Goal: Contribute content: Contribute content

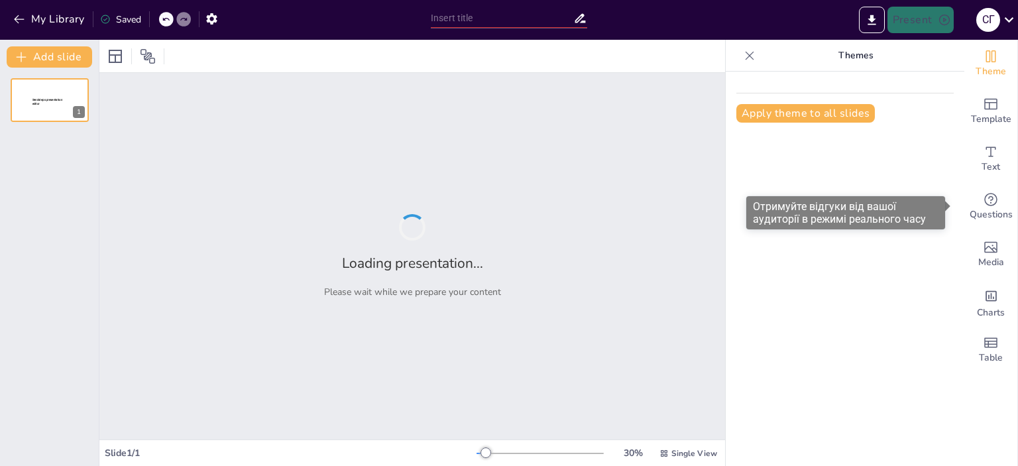
type input "Ігрові методи в навчанні української мови: теорія та практика"
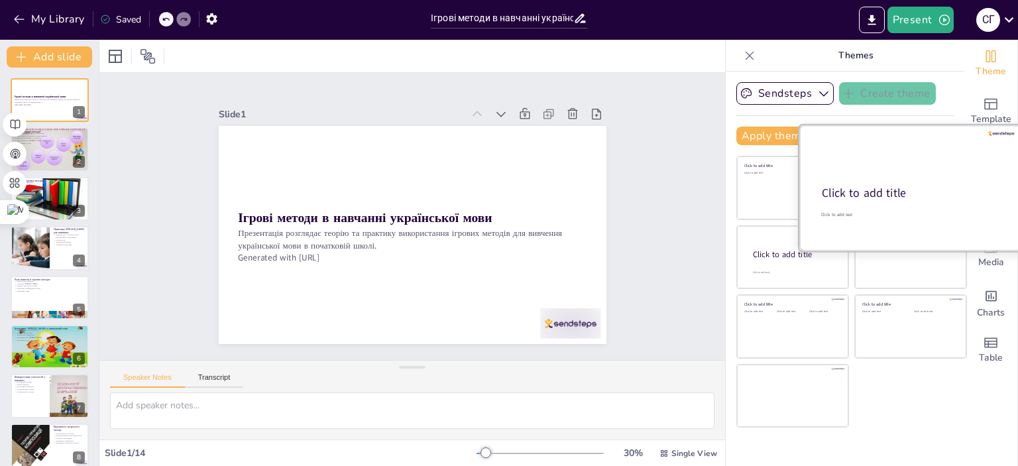
click at [913, 182] on div at bounding box center [910, 187] width 223 height 125
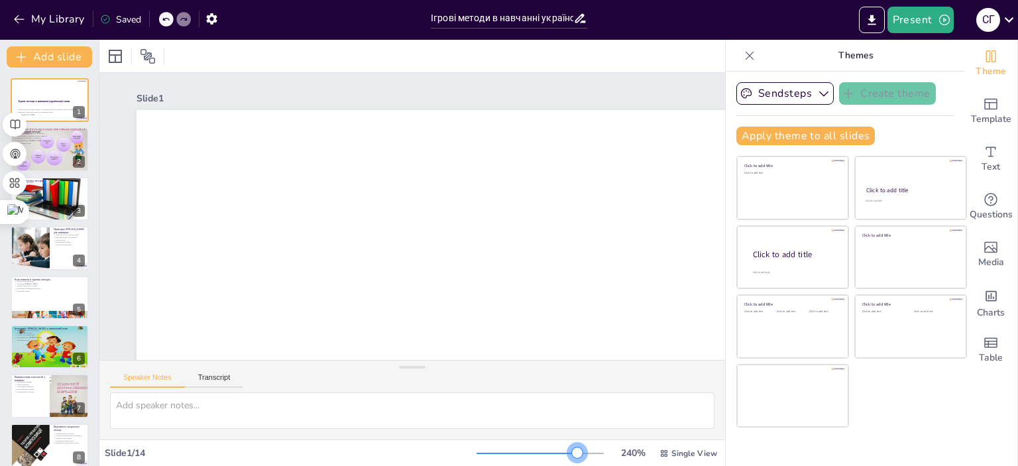
click at [569, 453] on div at bounding box center [540, 453] width 127 height 11
click at [535, 454] on div at bounding box center [540, 453] width 127 height 11
click at [522, 455] on div at bounding box center [540, 453] width 127 height 11
click at [524, 455] on div at bounding box center [529, 452] width 11 height 11
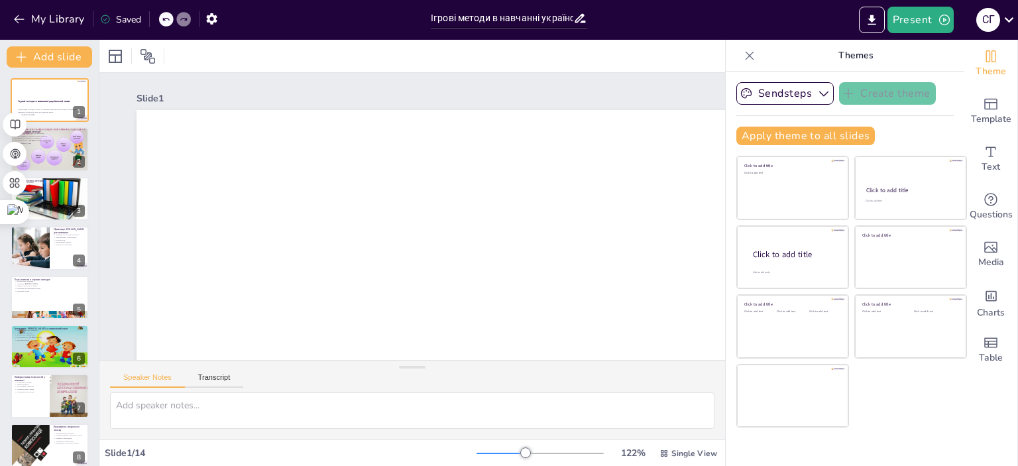
click at [510, 455] on div at bounding box center [540, 453] width 127 height 11
click at [513, 455] on div at bounding box center [518, 452] width 11 height 11
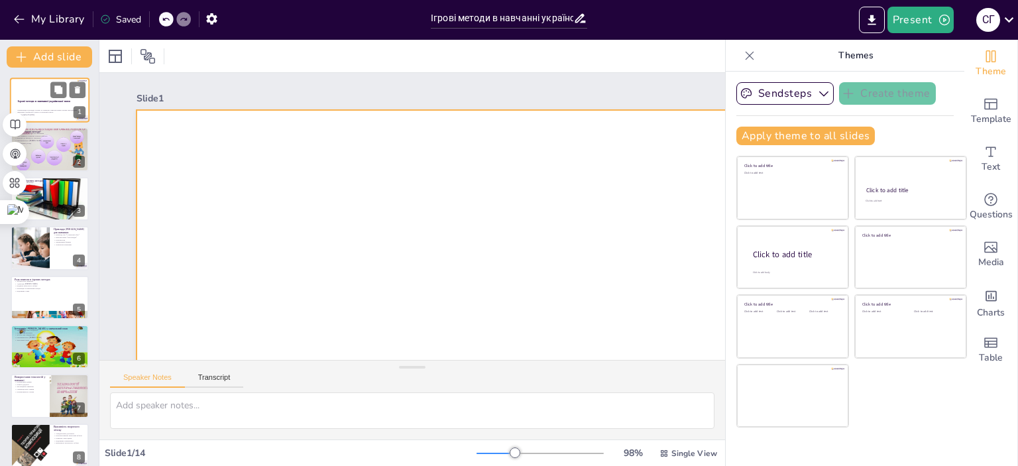
click at [53, 106] on div at bounding box center [50, 100] width 80 height 45
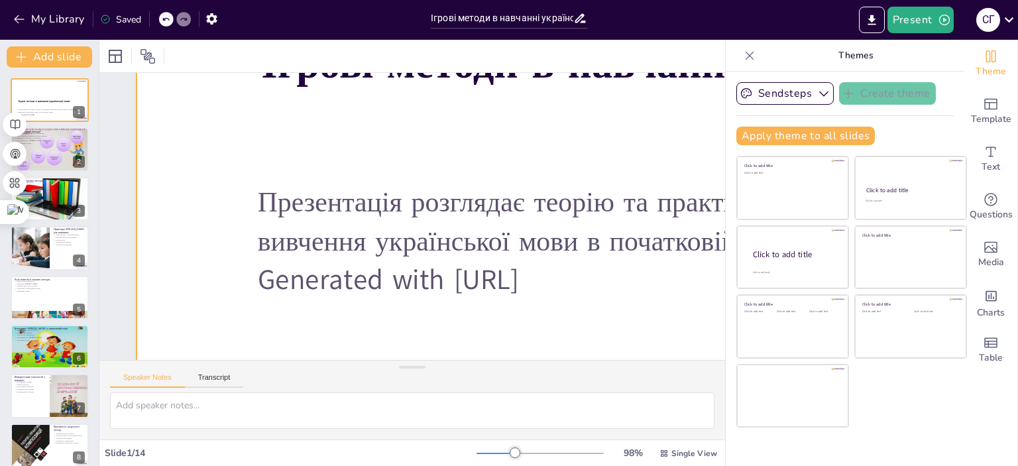
scroll to position [461, 0]
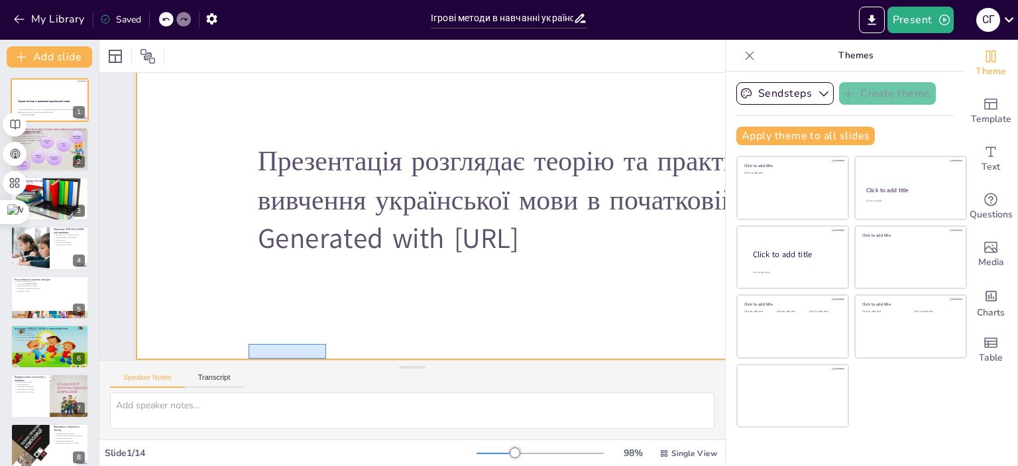
drag, startPoint x: 275, startPoint y: 341, endPoint x: 326, endPoint y: 334, distance: 51.5
click at [326, 334] on div at bounding box center [817, 210] width 1431 height 1231
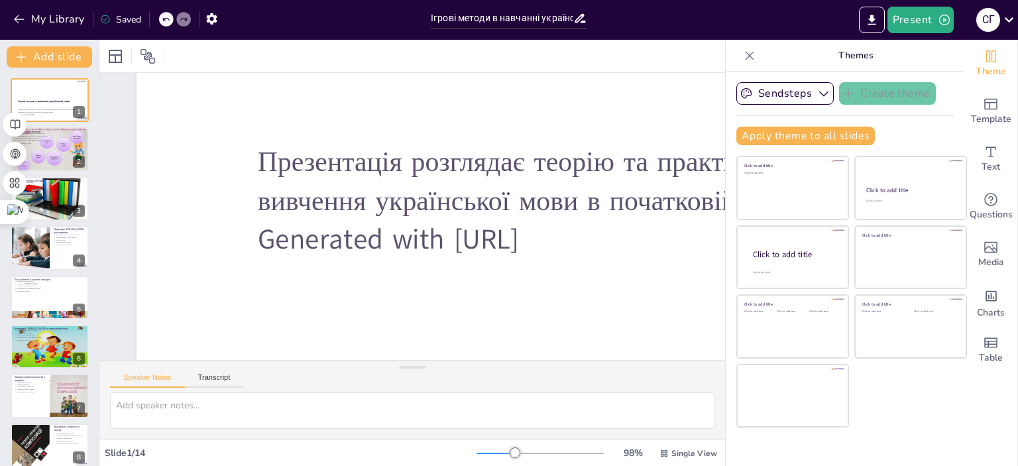
click at [114, 450] on div "Slide 1 / 14" at bounding box center [291, 453] width 372 height 13
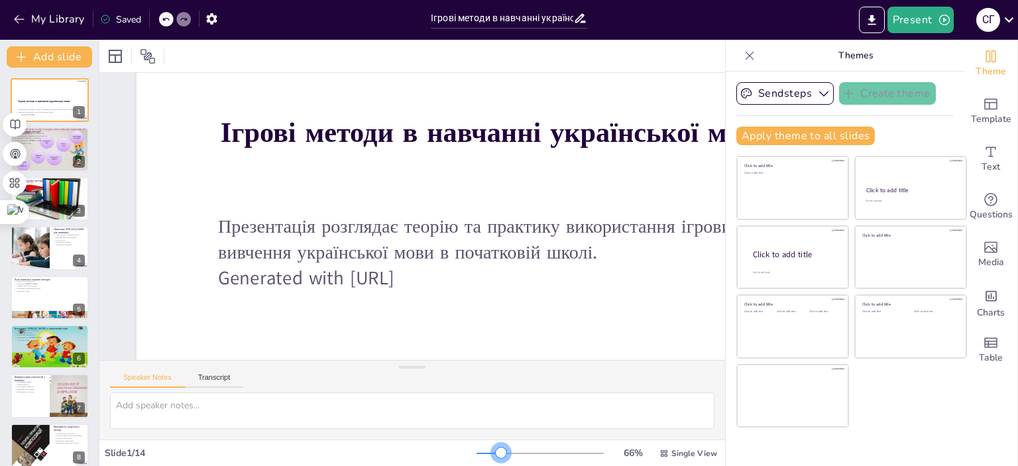
scroll to position [233, 0]
click at [493, 455] on div at bounding box center [540, 453] width 127 height 11
click at [496, 455] on div at bounding box center [501, 452] width 11 height 11
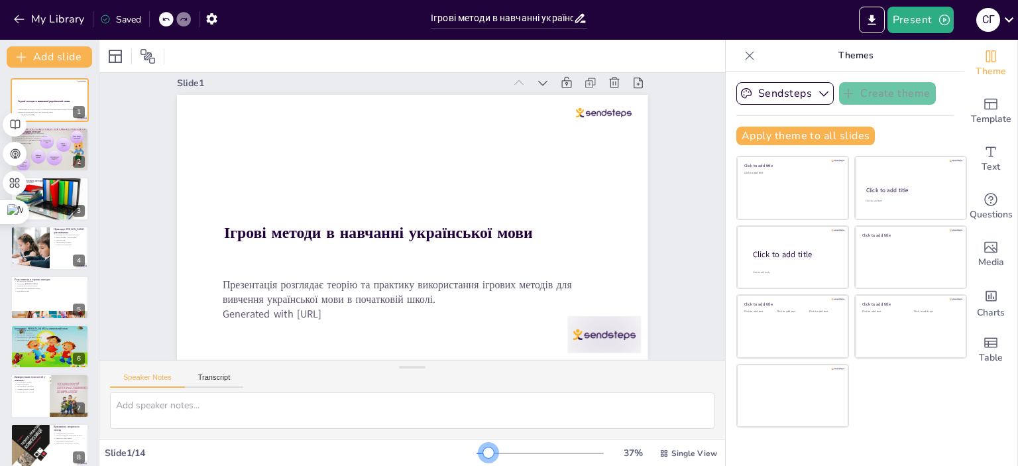
click at [480, 455] on div at bounding box center [540, 453] width 127 height 11
click at [489, 455] on div at bounding box center [540, 453] width 127 height 11
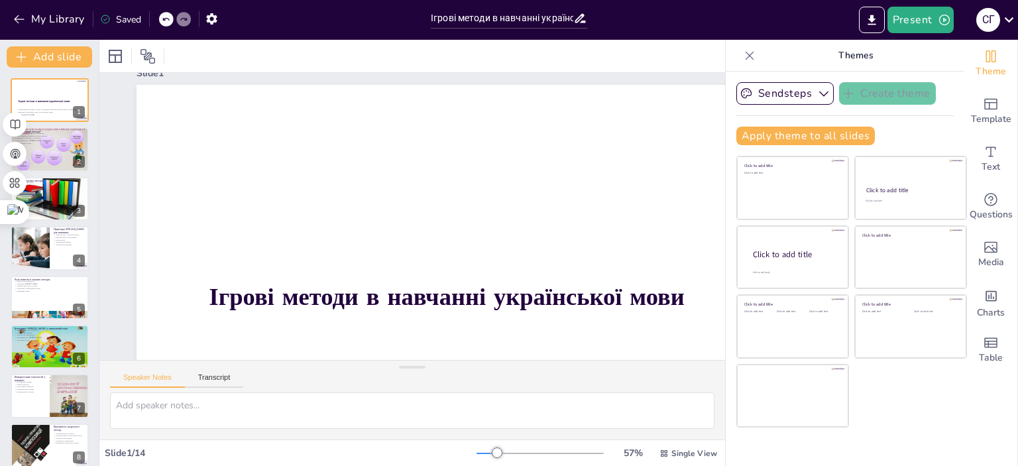
click at [477, 453] on div at bounding box center [487, 453] width 21 height 1
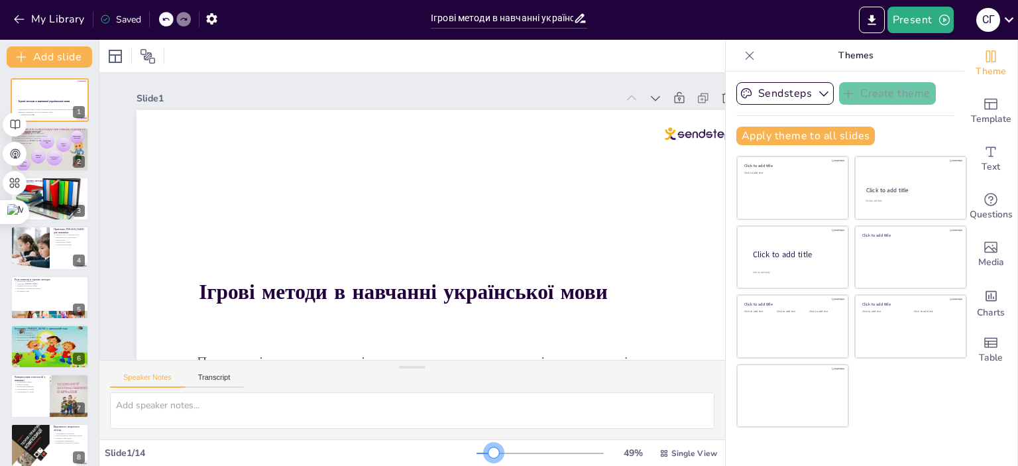
click at [485, 453] on div at bounding box center [540, 453] width 127 height 11
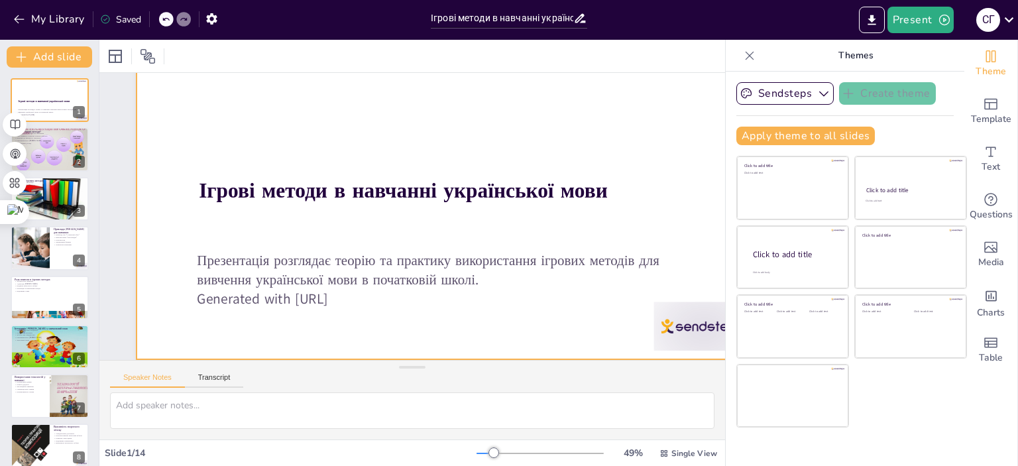
scroll to position [111, 0]
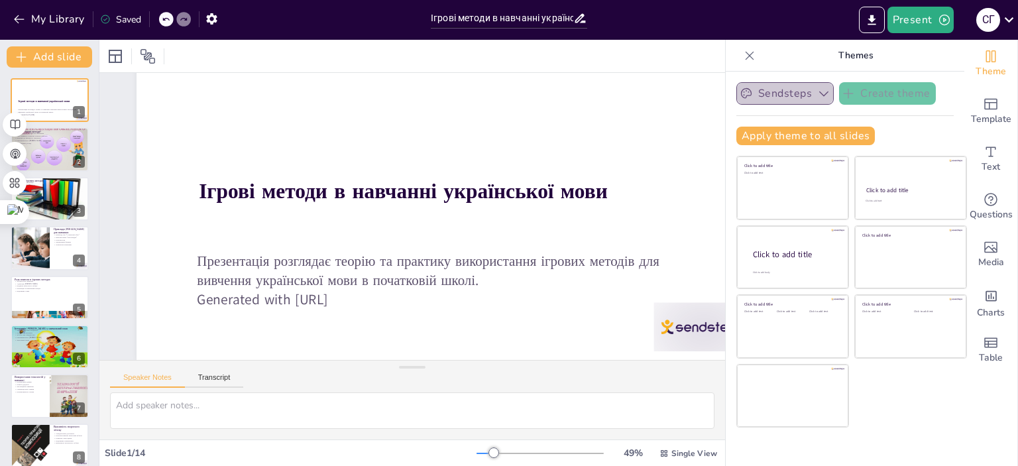
click at [819, 94] on icon "button" at bounding box center [823, 93] width 9 height 5
click at [817, 94] on icon "button" at bounding box center [823, 93] width 13 height 13
checkbox input "true"
click at [46, 139] on p "Різноманітність [PERSON_NAME]" at bounding box center [50, 140] width 72 height 3
type textarea "Loremi dolors ametcon adipiscin elits d eiusmodtem incidi, ut labore et dolor m…"
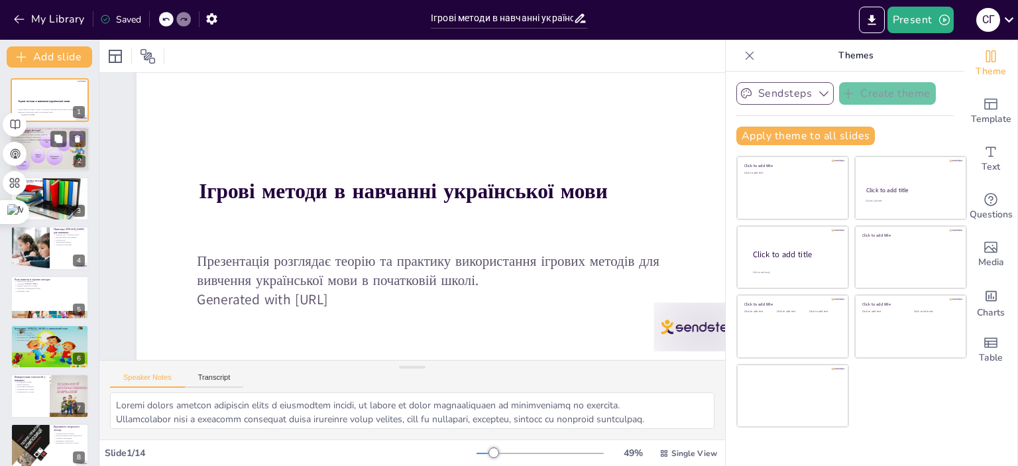
scroll to position [0, 0]
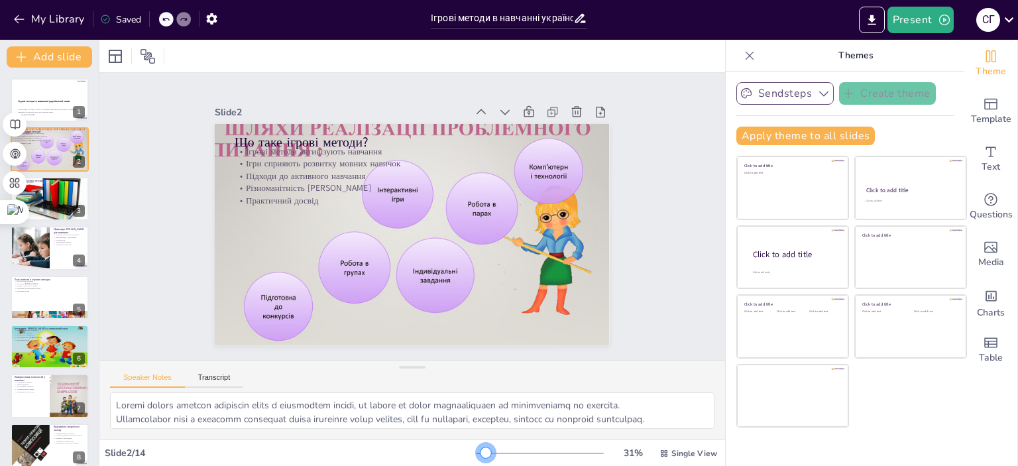
click at [477, 453] on div at bounding box center [481, 453] width 9 height 1
checkbox input "true"
click at [39, 191] on p "Зменшення стресу" at bounding box center [50, 192] width 72 height 3
type textarea "Ігрові методи значно підвищують мотивацію учнів до навчання, оскільки вони стаю…"
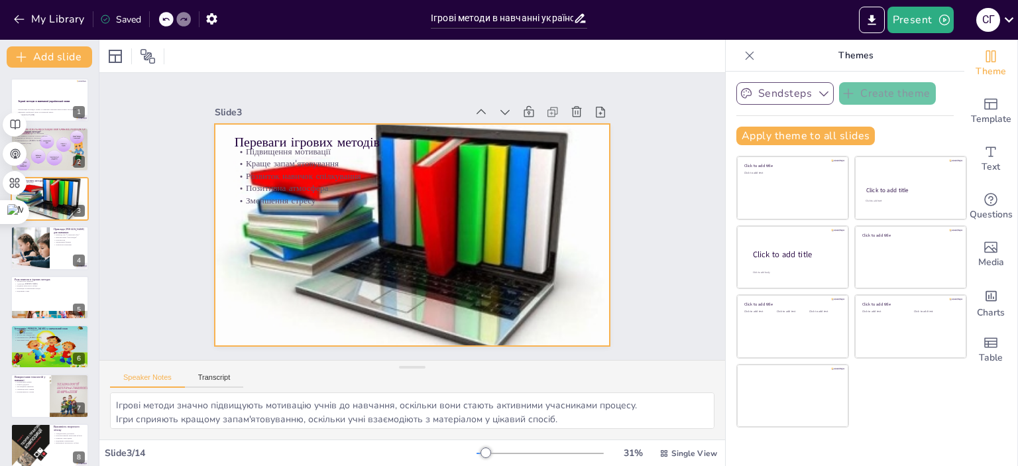
click at [498, 215] on div at bounding box center [396, 207] width 424 height 473
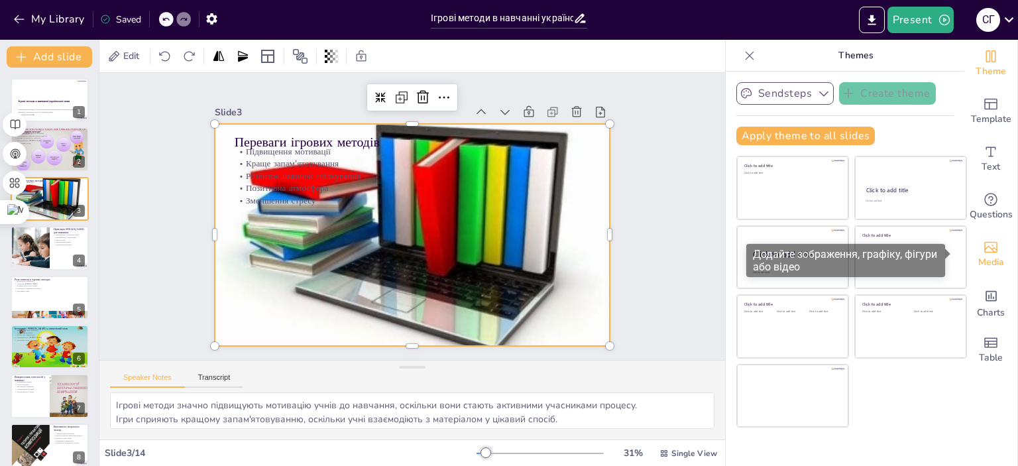
click at [983, 247] on icon "Add images, graphics, shapes or video" at bounding box center [991, 247] width 16 height 16
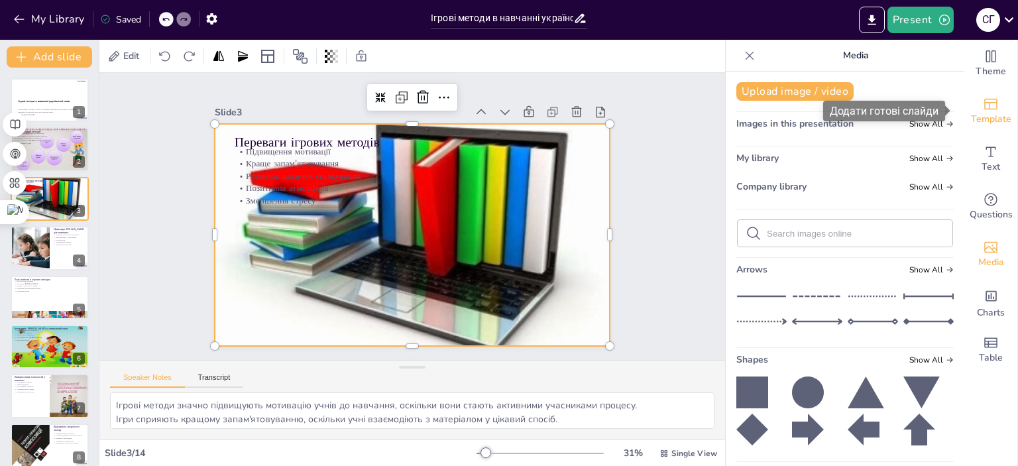
click at [983, 104] on icon "Add ready made slides" at bounding box center [991, 104] width 16 height 16
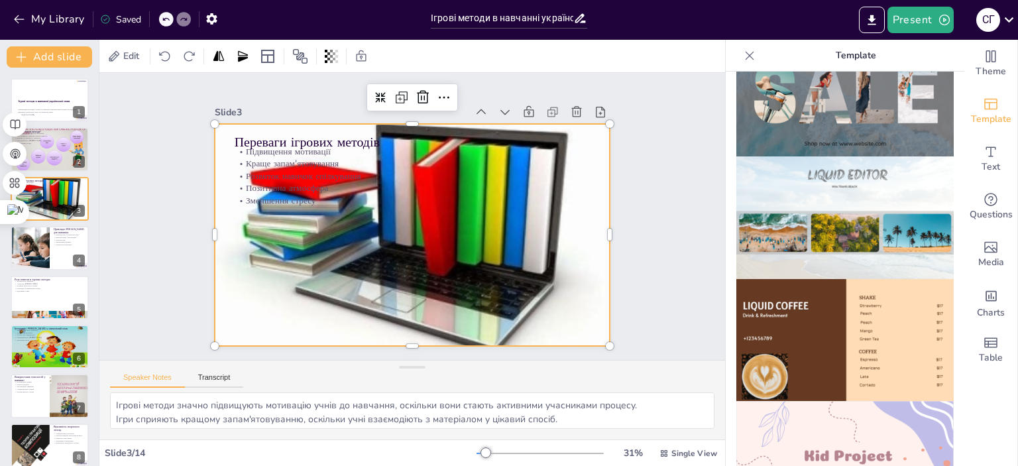
scroll to position [663, 0]
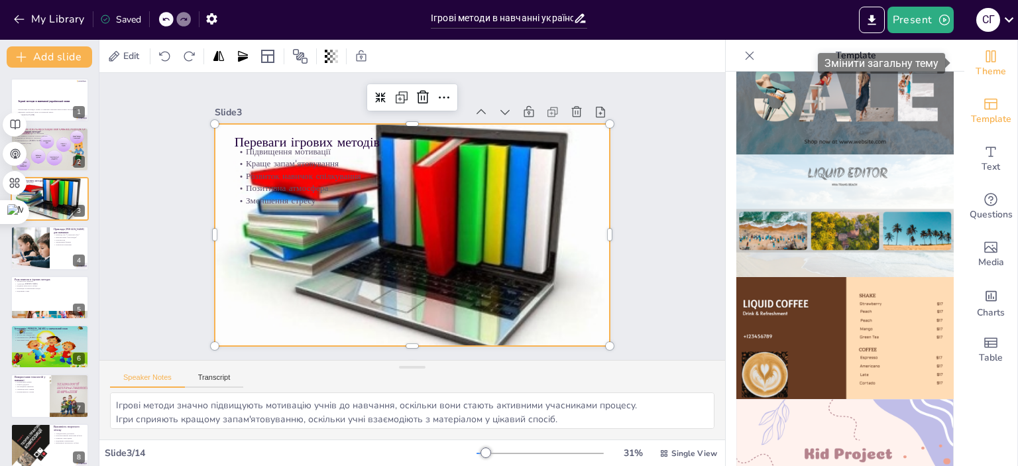
click at [986, 64] on span "Theme" at bounding box center [991, 71] width 30 height 15
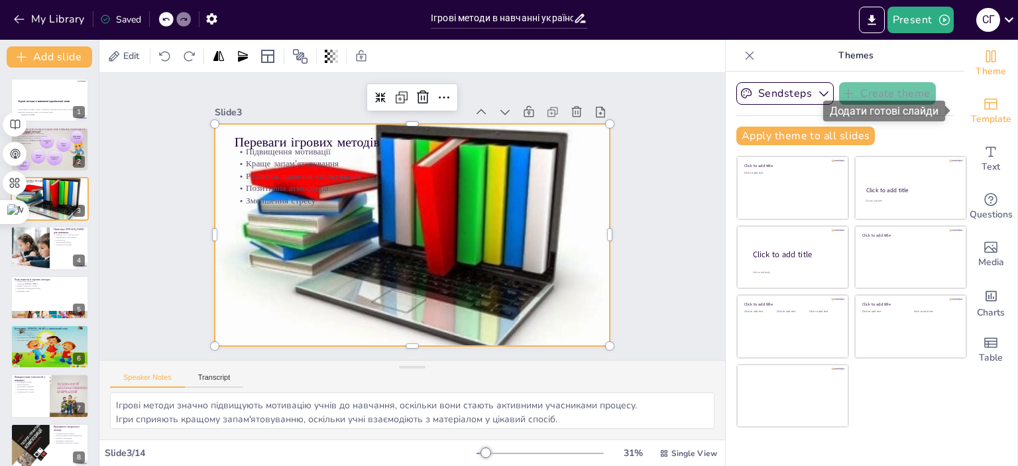
click at [984, 109] on icon "Add ready made slides" at bounding box center [990, 104] width 13 height 11
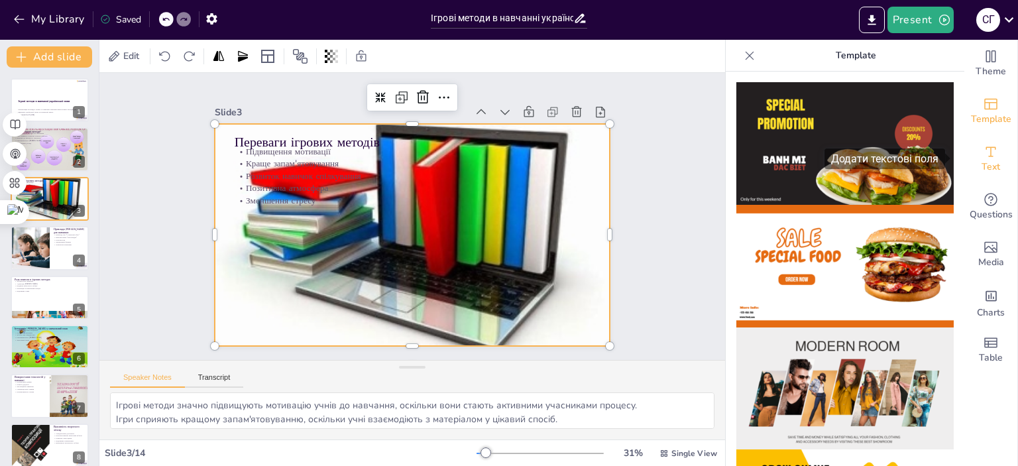
click at [986, 156] on icon "Add text boxes" at bounding box center [991, 151] width 10 height 10
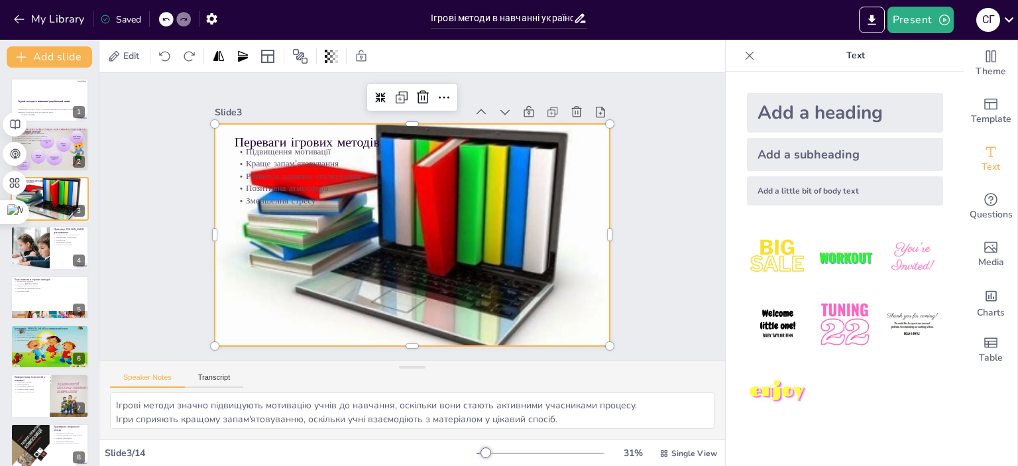
click at [830, 256] on img at bounding box center [845, 258] width 62 height 62
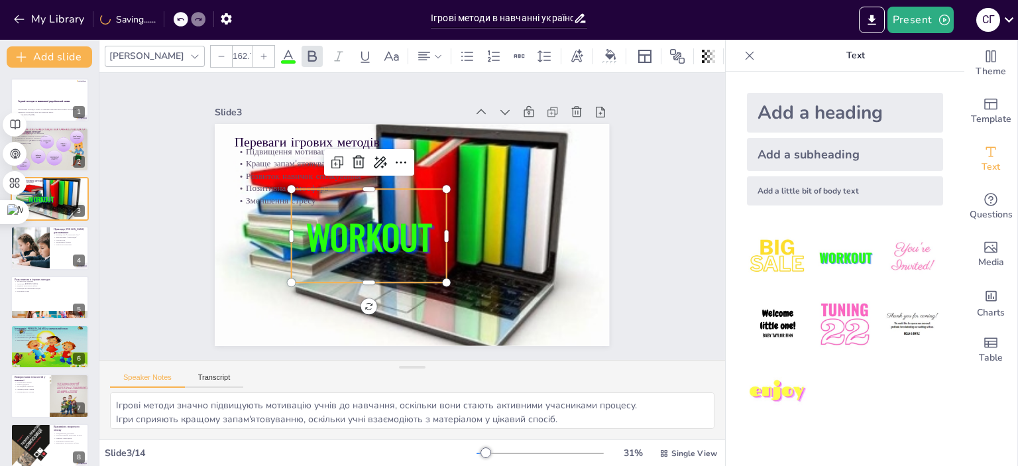
checkbox input "true"
click at [13, 17] on icon "button" at bounding box center [19, 19] width 13 height 13
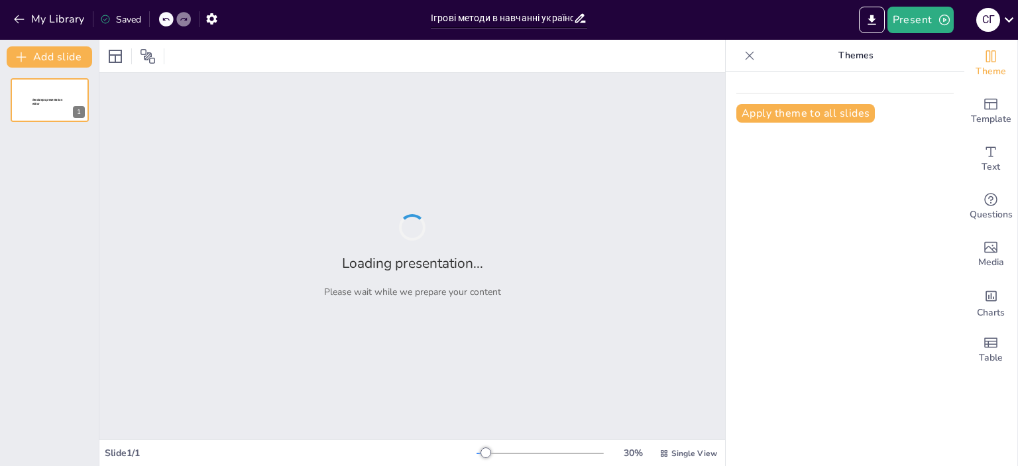
type input "Ігрові методи в навчанні української мови: теорія та практика"
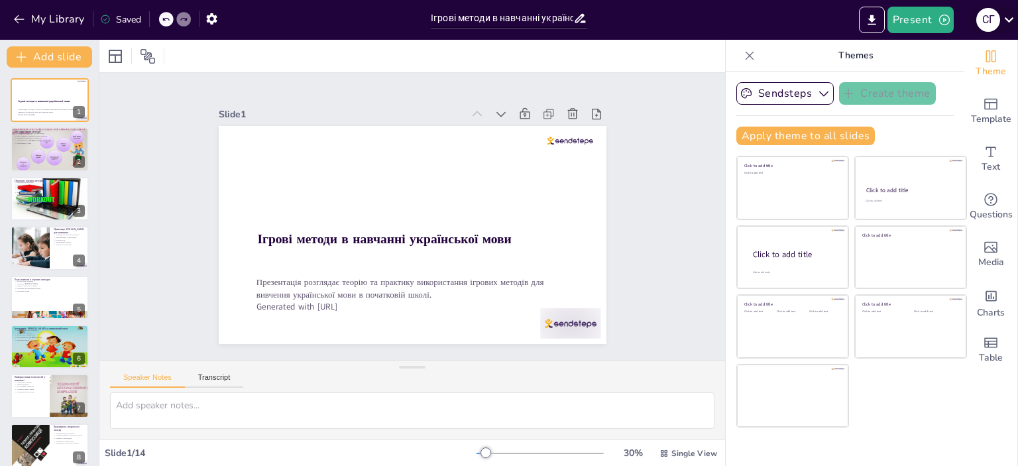
click at [1005, 21] on icon at bounding box center [1009, 20] width 18 height 18
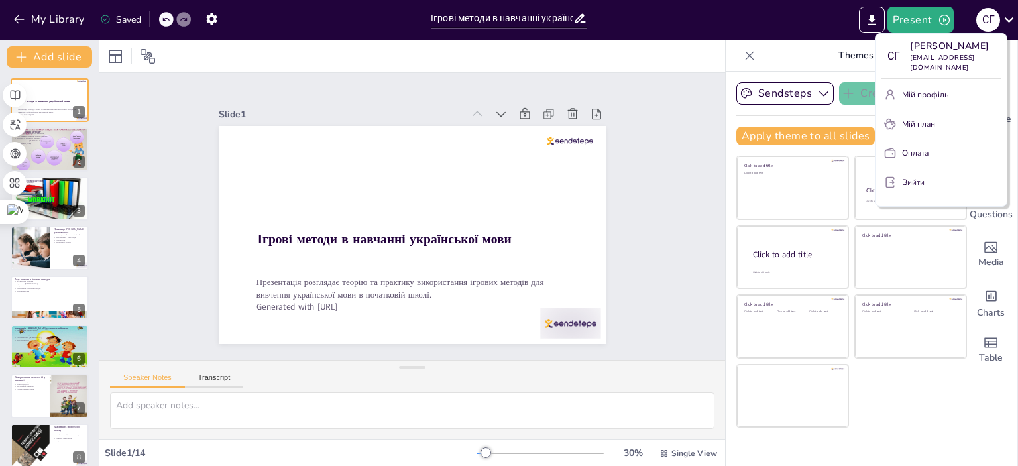
click at [40, 291] on div at bounding box center [509, 233] width 1018 height 466
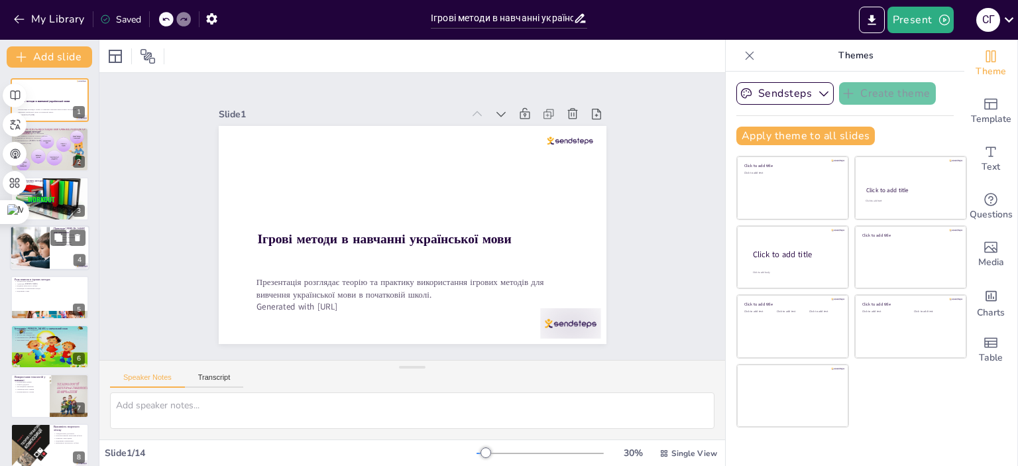
checkbox input "true"
click at [32, 244] on div at bounding box center [29, 247] width 75 height 45
type textarea "Гра "Словесний м'яч" заохочує учнів до активного спілкування, що сприяє розвитк…"
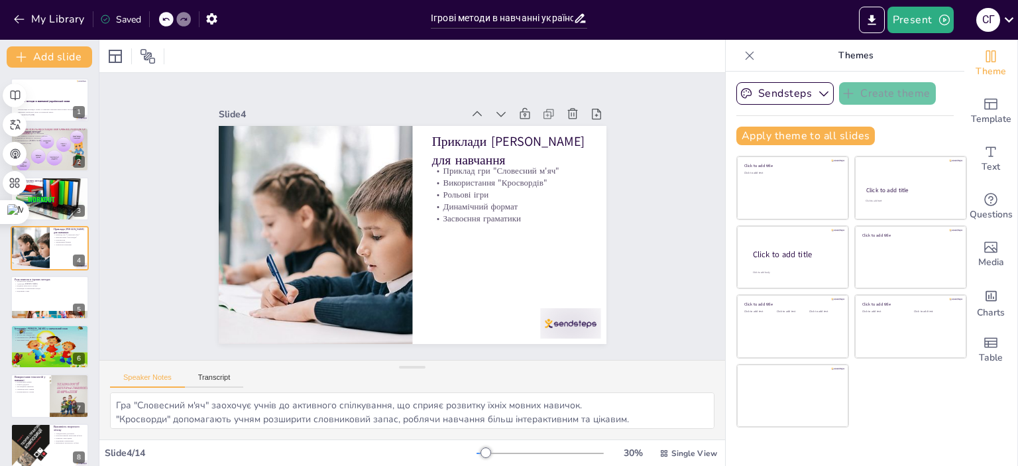
checkbox input "true"
